Goal: Transaction & Acquisition: Subscribe to service/newsletter

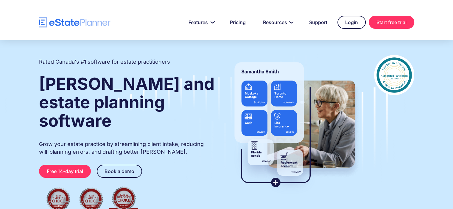
scroll to position [20, 0]
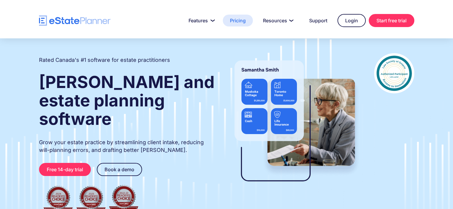
click at [236, 18] on link "Pricing" at bounding box center [238, 21] width 30 height 12
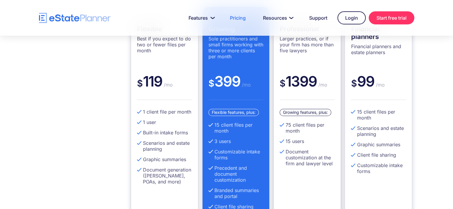
scroll to position [179, 0]
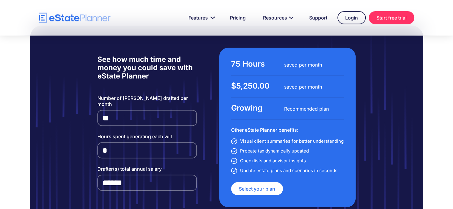
scroll to position [1408, 0]
